Goal: Task Accomplishment & Management: Use online tool/utility

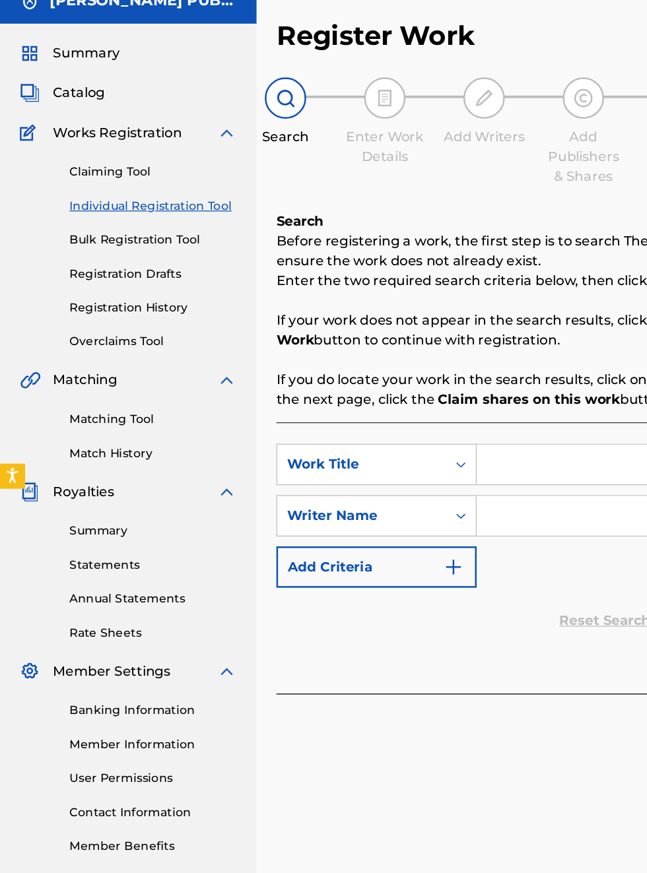
scroll to position [57, 0]
click at [154, 214] on link "Individual Registration Tool" at bounding box center [121, 221] width 133 height 14
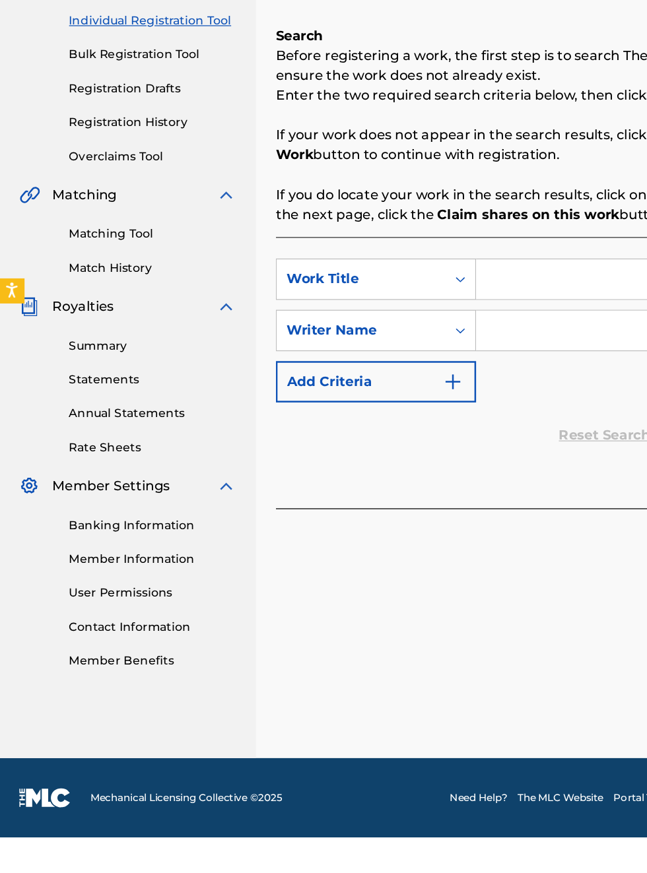
scroll to position [205, 0]
click at [145, 626] on link "Banking Information" at bounding box center [121, 624] width 133 height 14
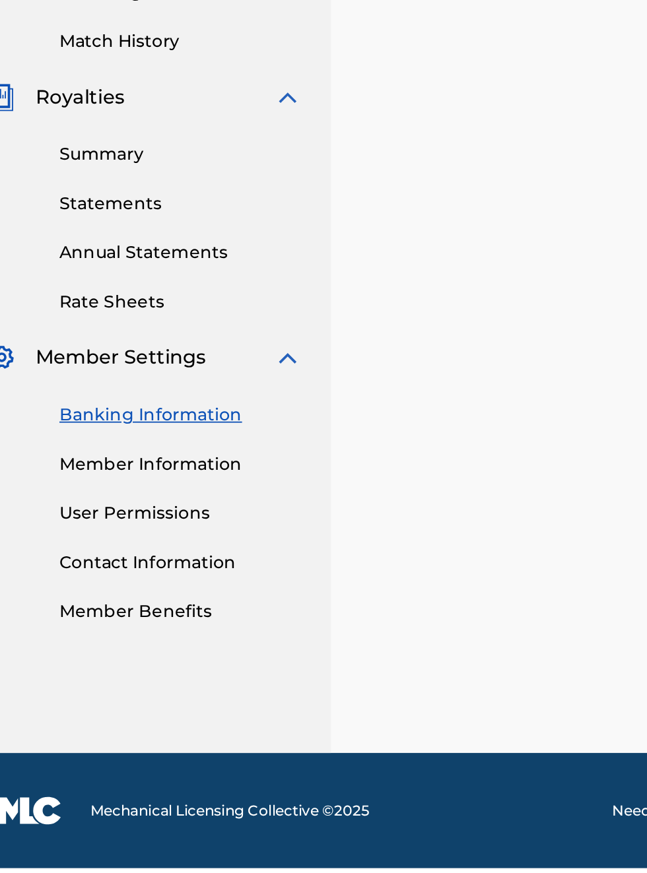
click at [146, 626] on link "Banking Information" at bounding box center [121, 624] width 133 height 14
click at [150, 625] on link "Banking Information" at bounding box center [121, 624] width 133 height 14
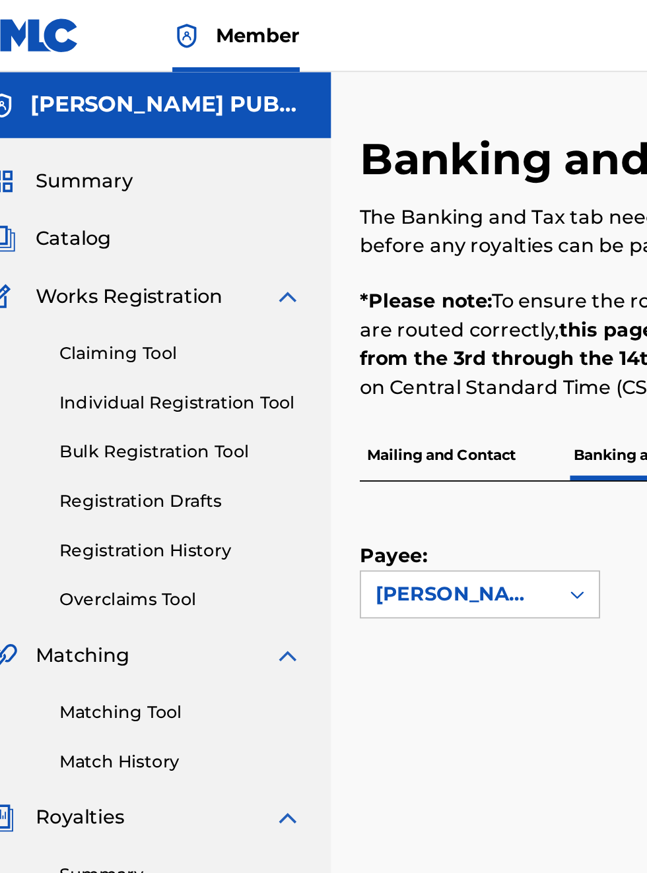
click at [116, 247] on link "Bulk Registration Tool" at bounding box center [121, 248] width 133 height 14
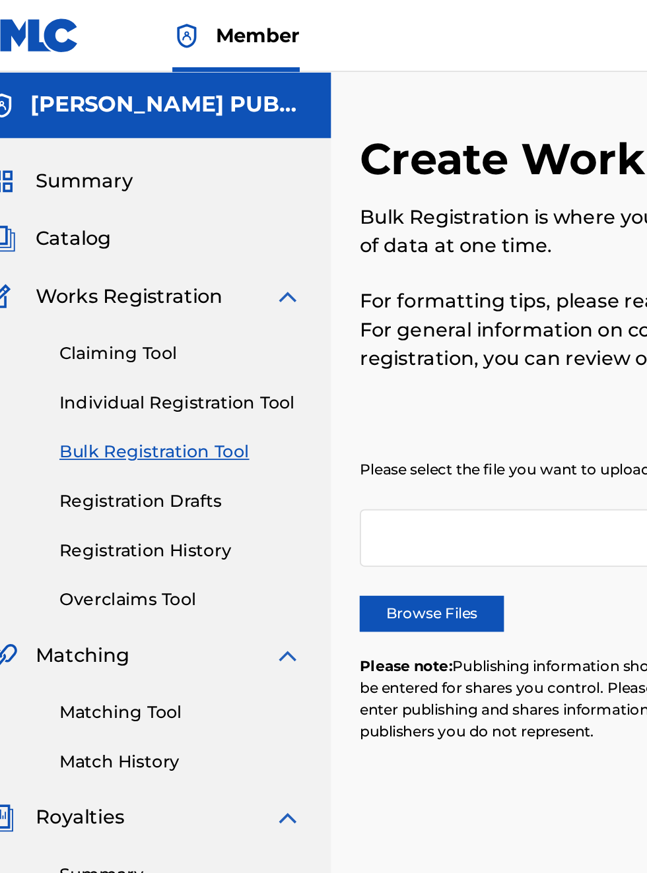
click at [137, 166] on span "Works Registration" at bounding box center [93, 163] width 103 height 16
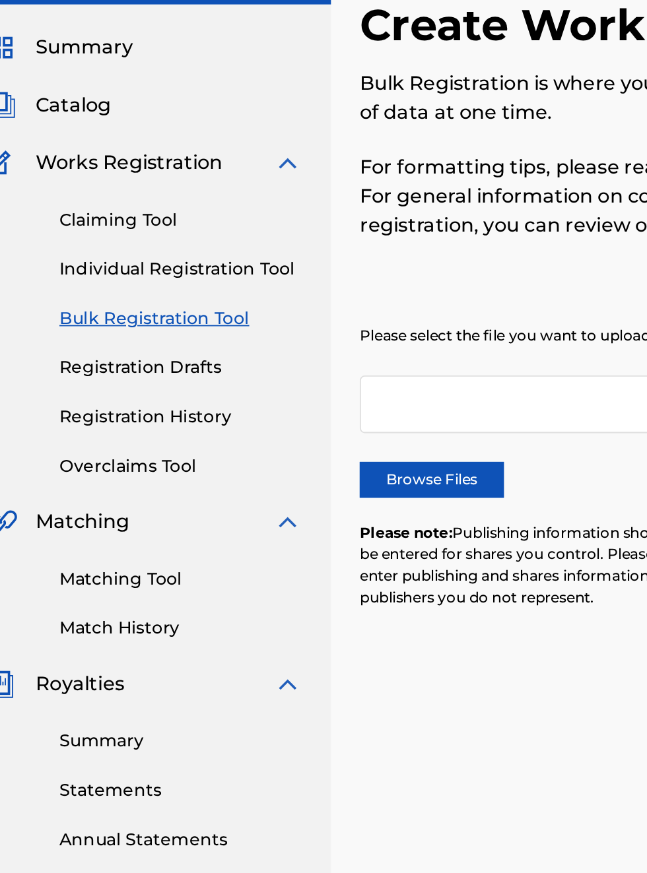
click at [117, 393] on link "Matching Tool" at bounding box center [121, 392] width 133 height 14
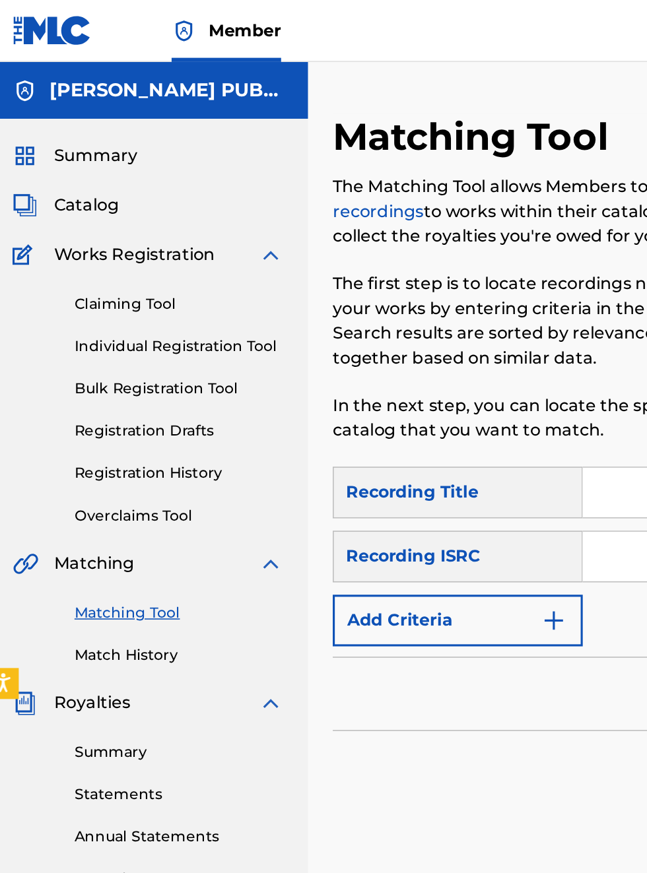
click at [82, 101] on span "Summary" at bounding box center [68, 100] width 53 height 16
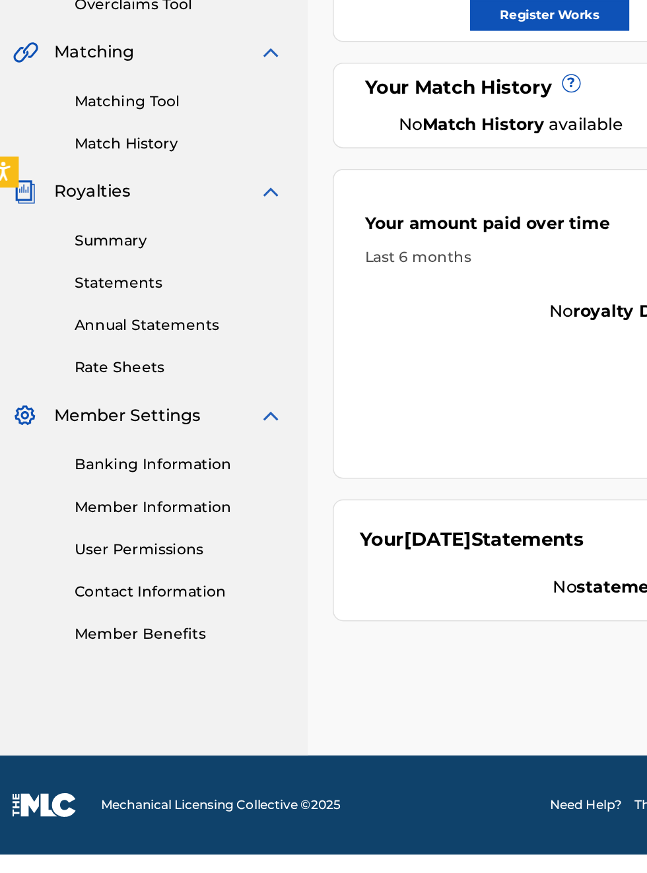
click at [133, 627] on link "Banking Information" at bounding box center [121, 624] width 133 height 14
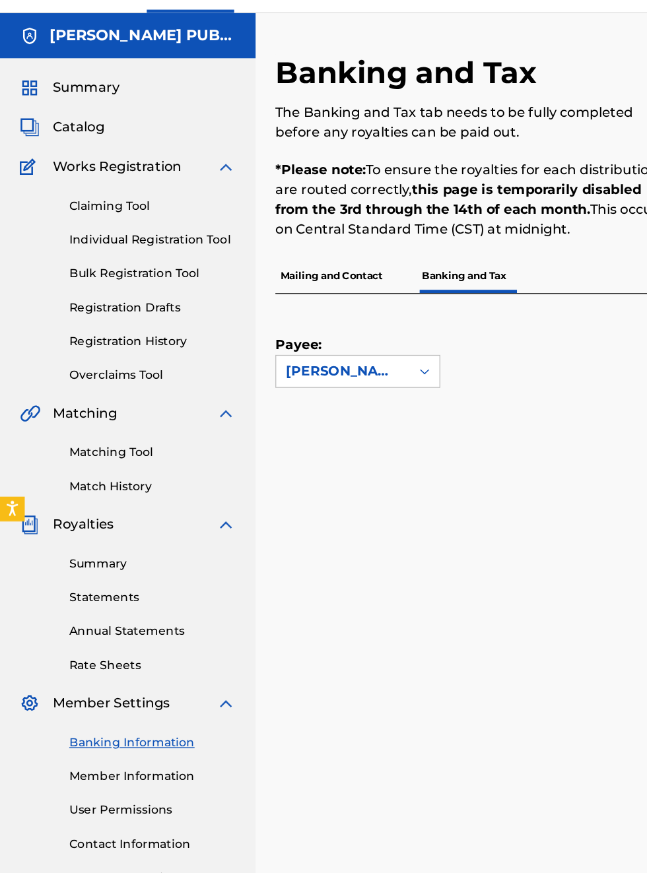
click at [113, 330] on link "Overclaims Tool" at bounding box center [121, 330] width 133 height 14
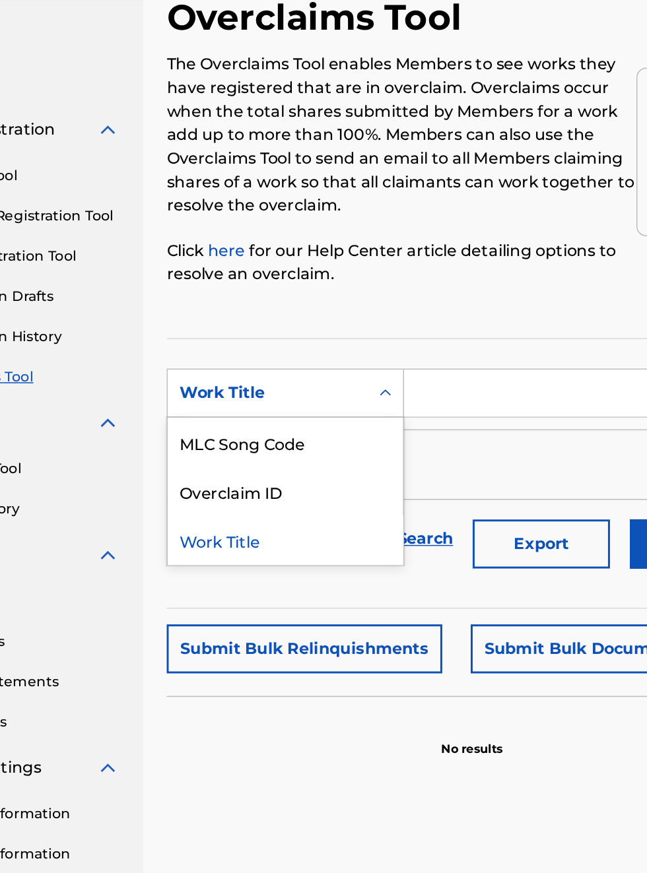
click at [282, 446] on div "Work Title" at bounding box center [300, 439] width 158 height 33
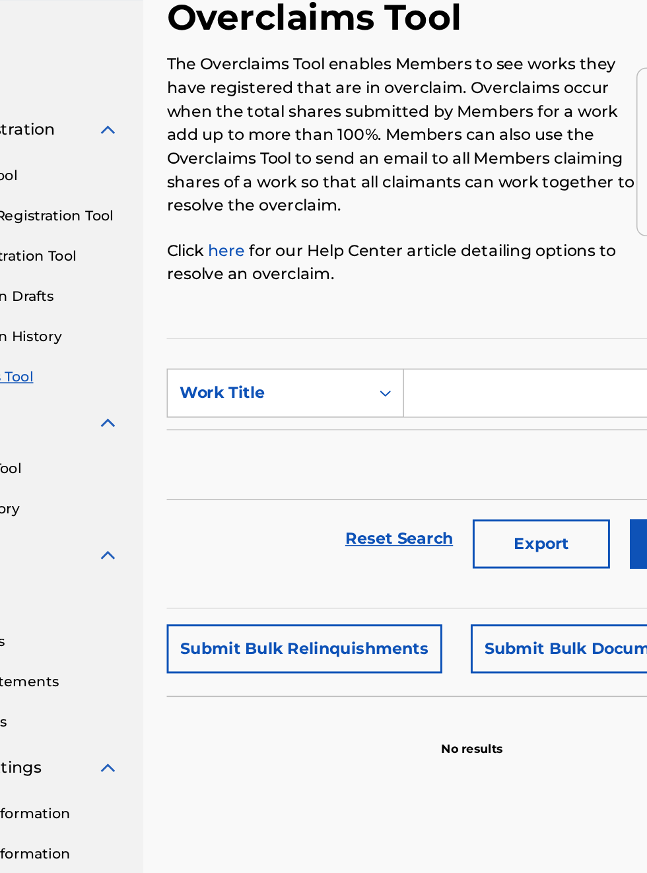
click at [417, 344] on input "Search Form" at bounding box center [505, 341] width 250 height 32
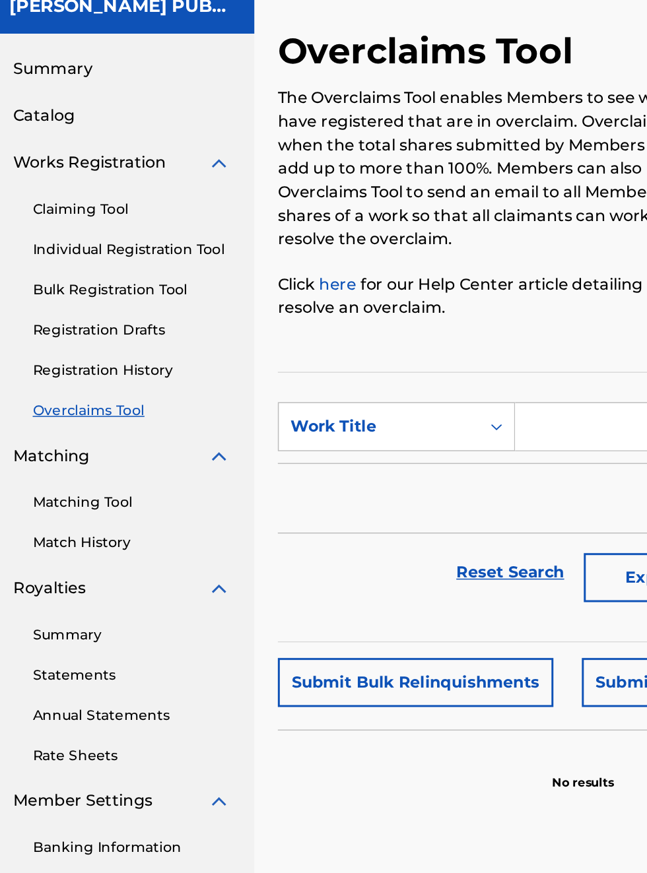
scroll to position [53, 33]
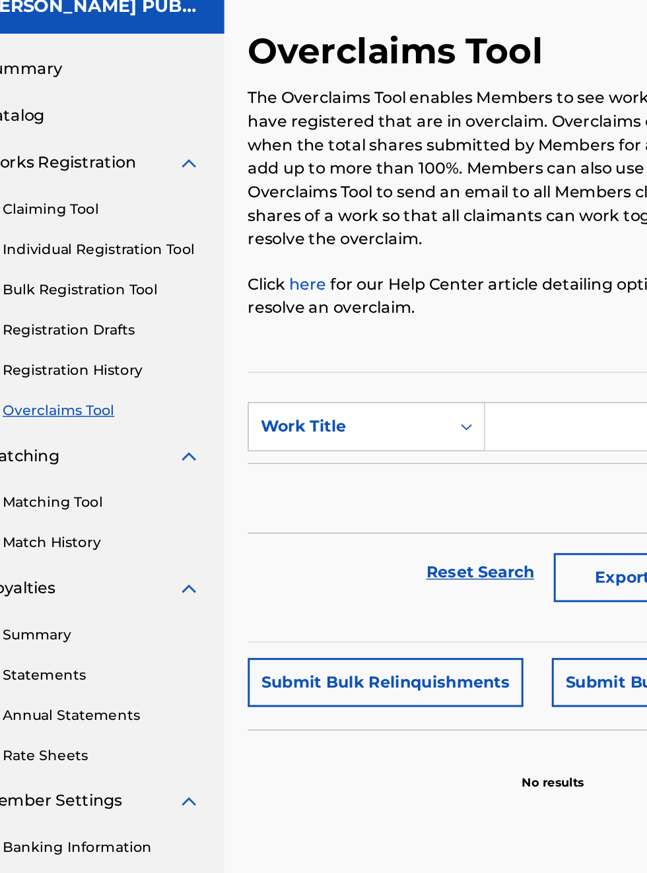
click at [445, 587] on div "Overclaims Tool The Overclaims Tool enables Members to see works they have regi…" at bounding box center [425, 441] width 410 height 737
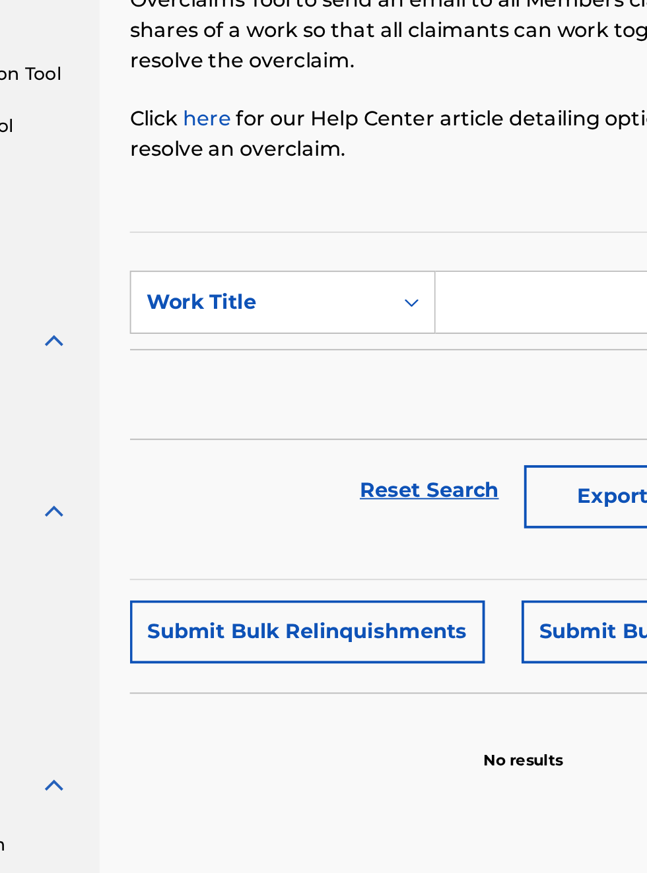
scroll to position [182, 152]
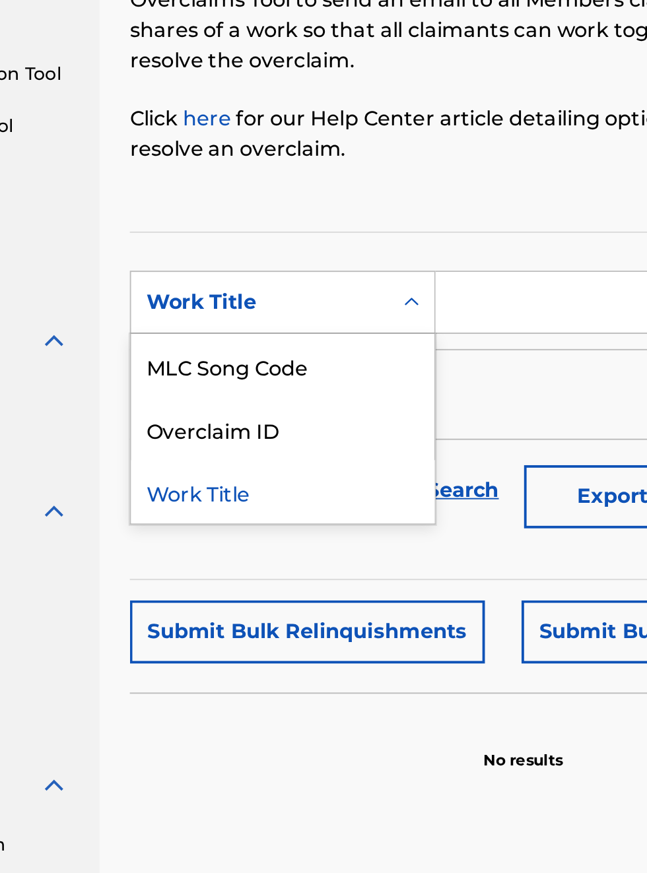
click at [294, 410] on div "Overclaim ID" at bounding box center [300, 406] width 158 height 33
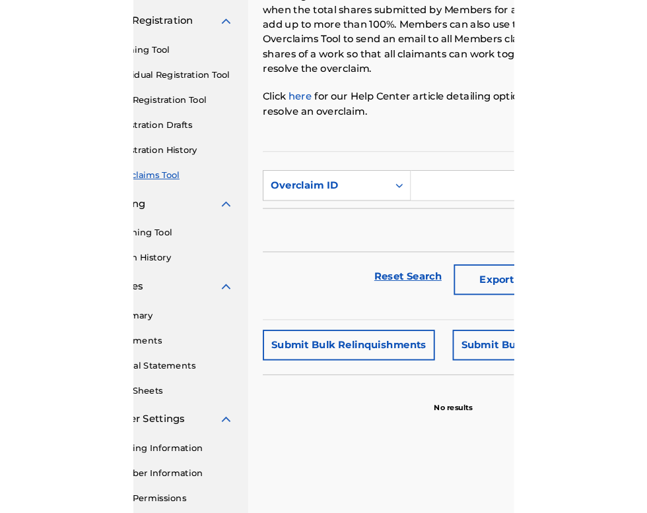
scroll to position [140, 80]
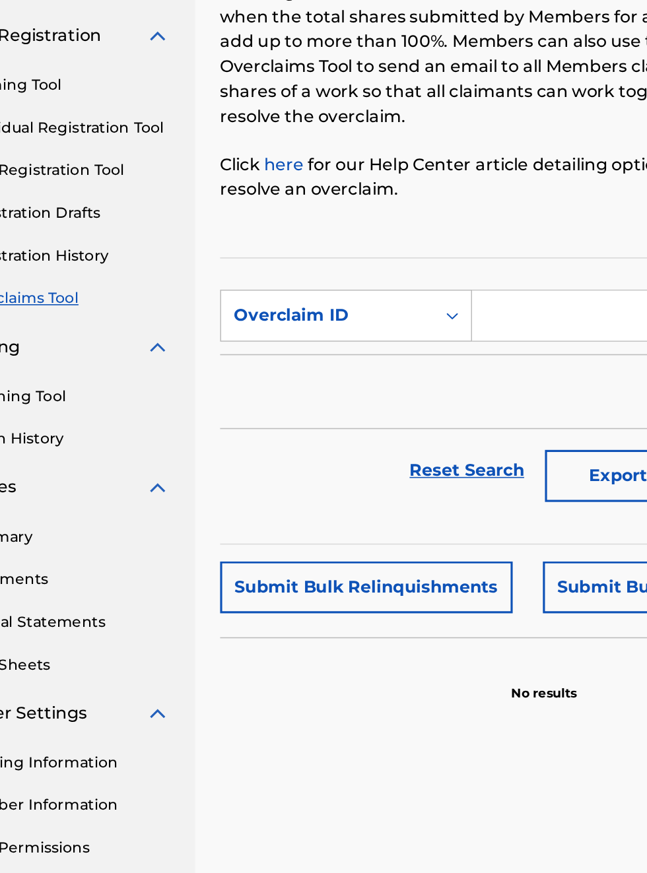
click at [434, 338] on input "Search Form" at bounding box center [505, 341] width 250 height 32
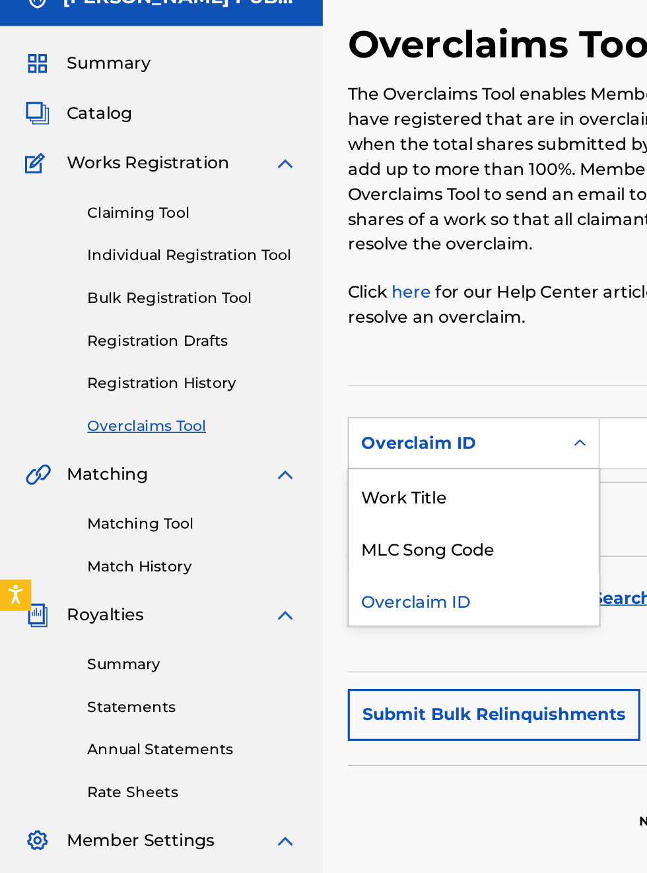
scroll to position [59, 0]
click at [271, 362] on div "Work Title" at bounding box center [300, 373] width 158 height 33
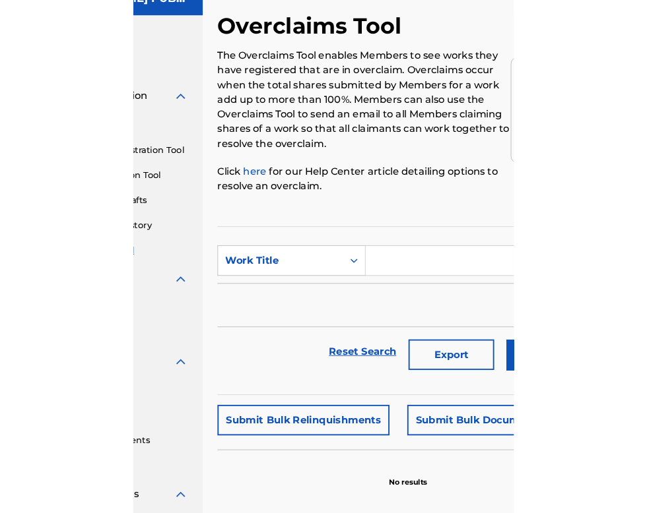
scroll to position [59, 129]
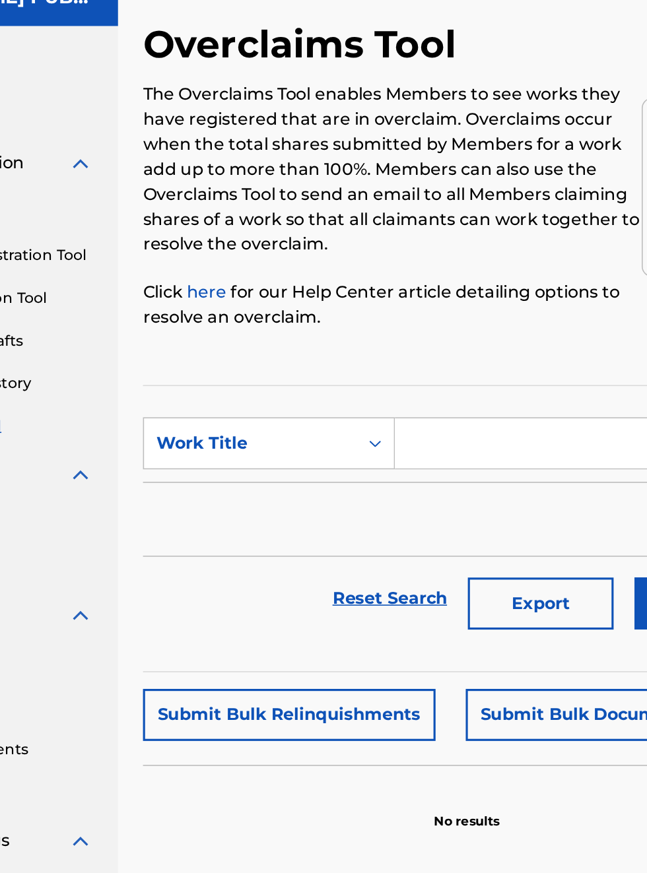
click at [435, 326] on input "Search Form" at bounding box center [505, 341] width 250 height 32
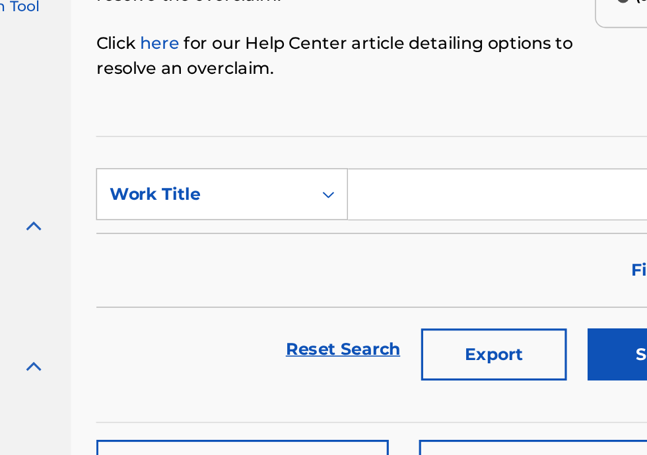
scroll to position [156, 0]
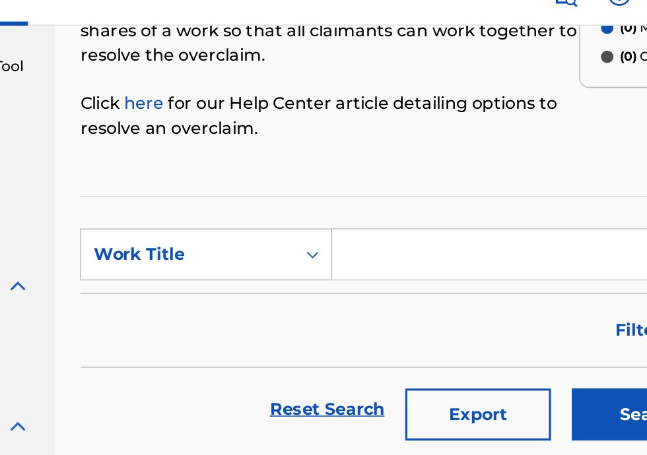
click at [426, 181] on input "Search Form" at bounding box center [505, 185] width 250 height 32
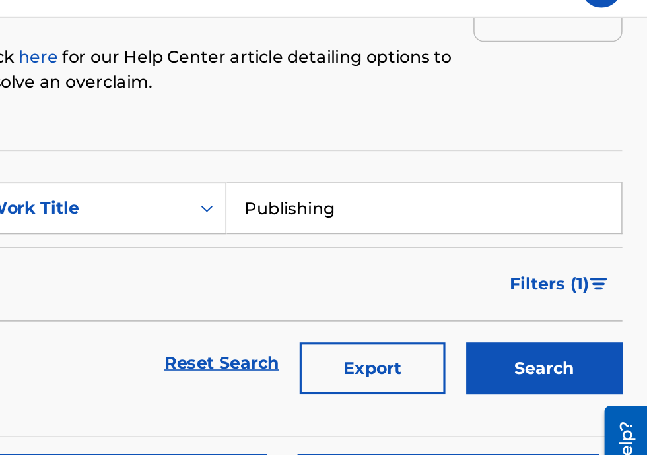
click at [594, 266] on button "Search" at bounding box center [581, 261] width 99 height 33
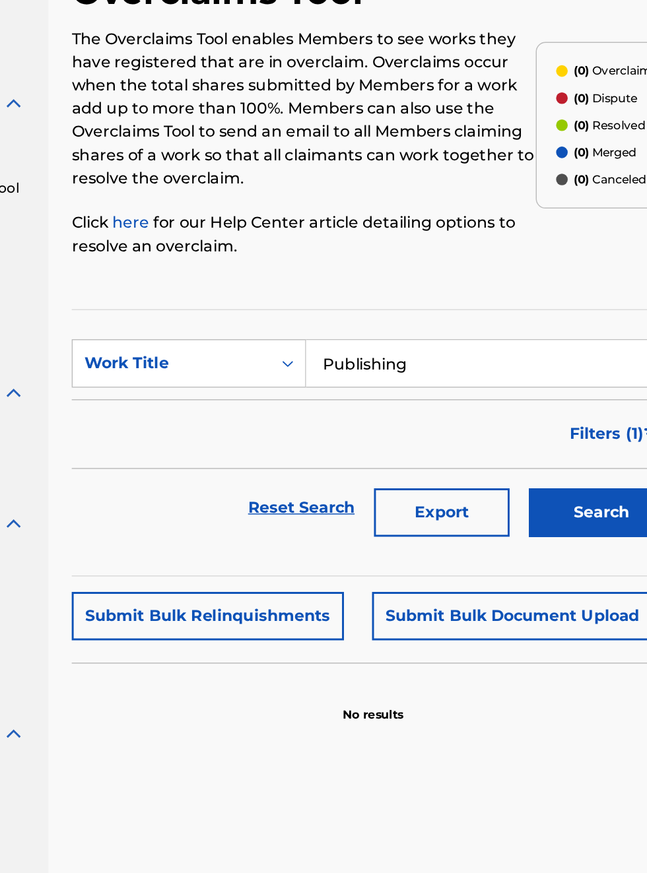
click at [480, 325] on input "Publishing" at bounding box center [505, 341] width 250 height 32
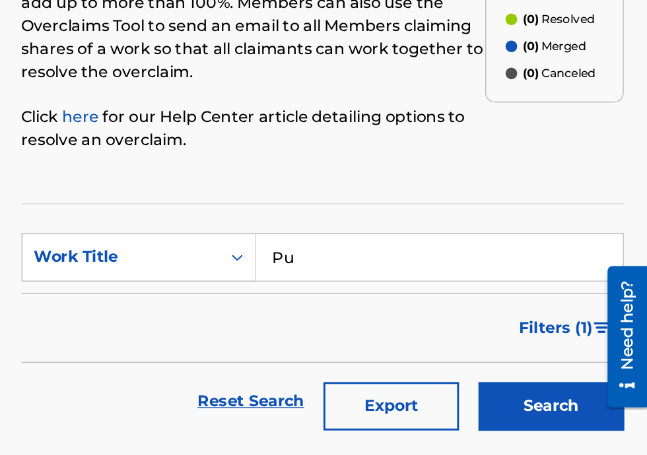
type input "P"
type input "Publisher"
click at [567, 377] on button "Search" at bounding box center [581, 381] width 99 height 33
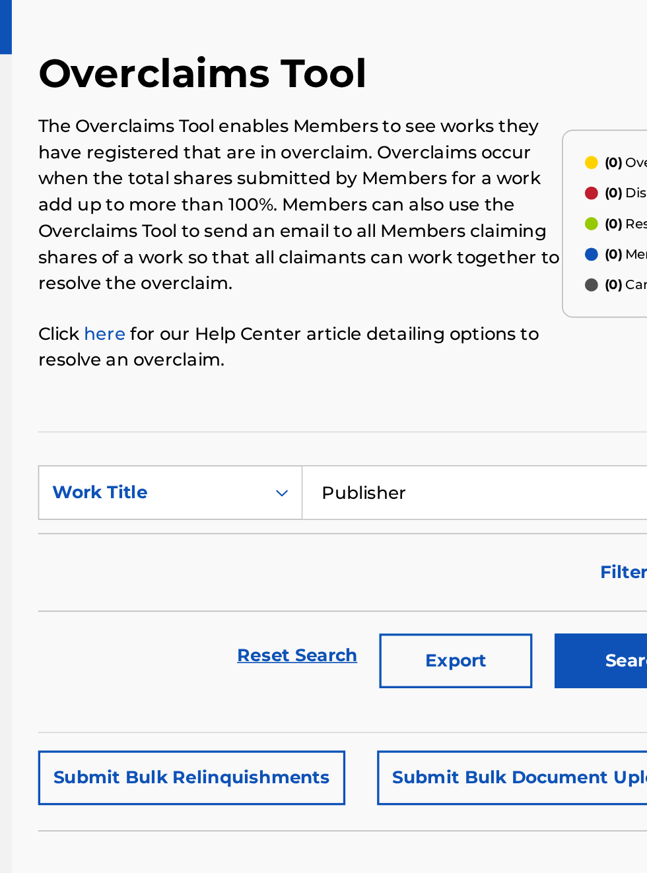
click at [468, 325] on input "Publisher" at bounding box center [505, 341] width 250 height 32
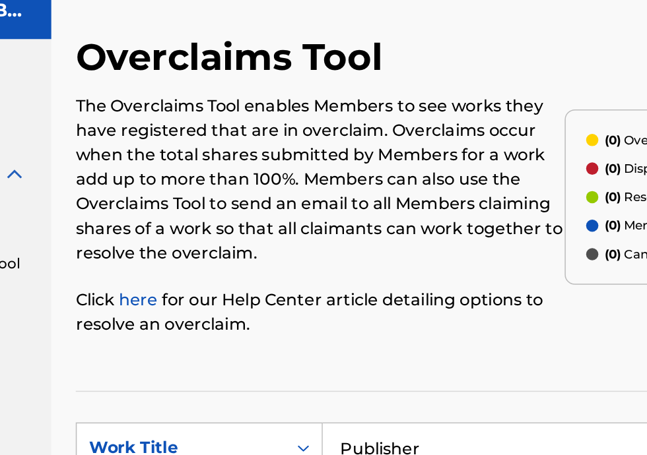
click at [274, 244] on link "here" at bounding box center [262, 244] width 28 height 13
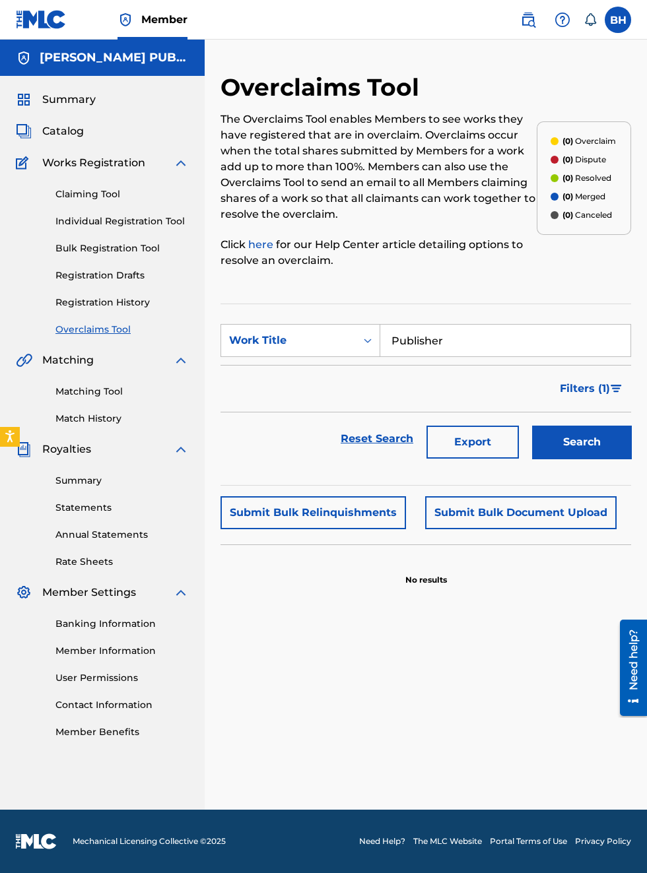
scroll to position [11, 0]
click at [274, 238] on link "here" at bounding box center [262, 244] width 28 height 13
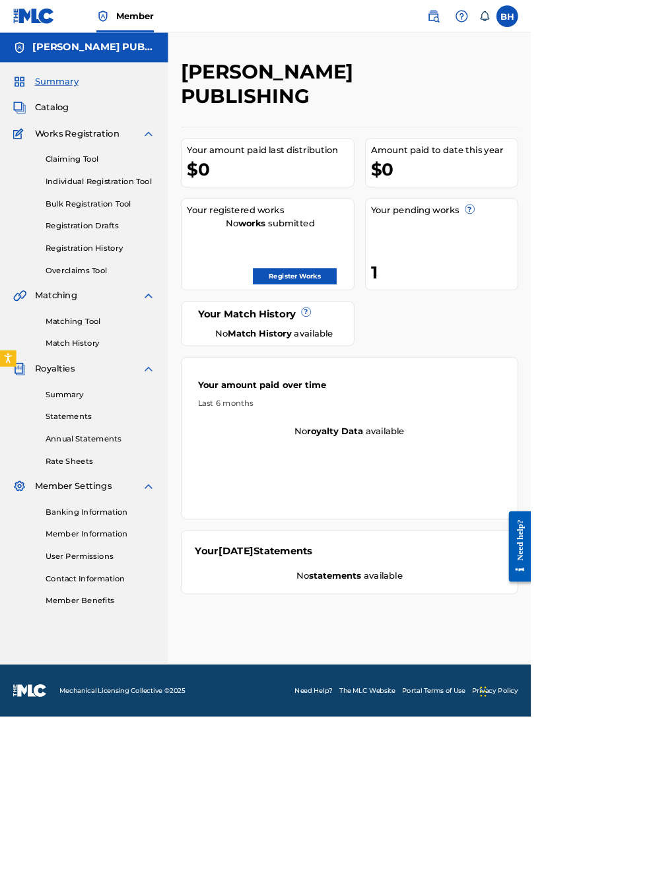
click at [136, 625] on link "Banking Information" at bounding box center [121, 624] width 133 height 14
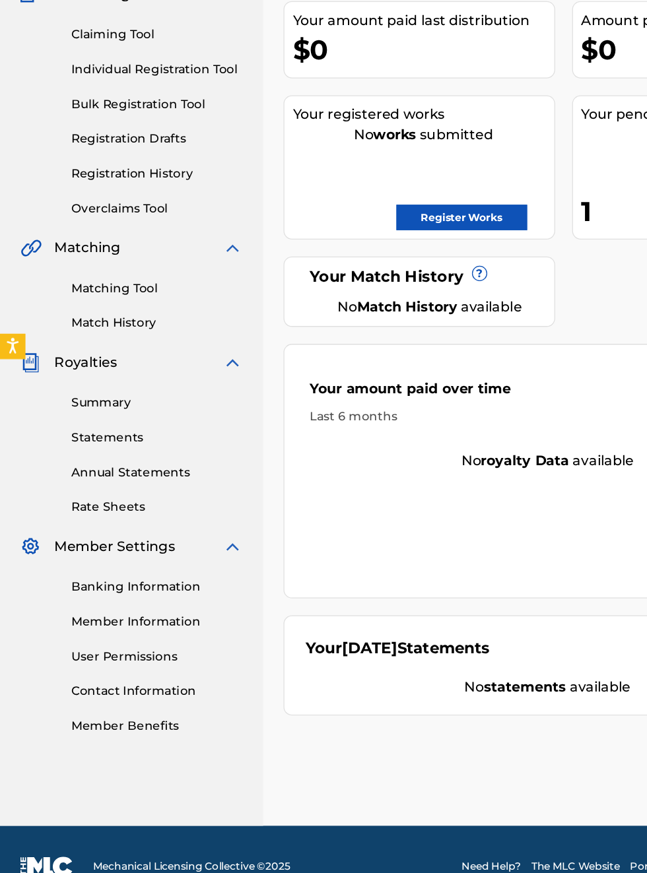
scroll to position [167, 0]
click at [123, 621] on link "Banking Information" at bounding box center [121, 624] width 133 height 14
